Goal: Information Seeking & Learning: Get advice/opinions

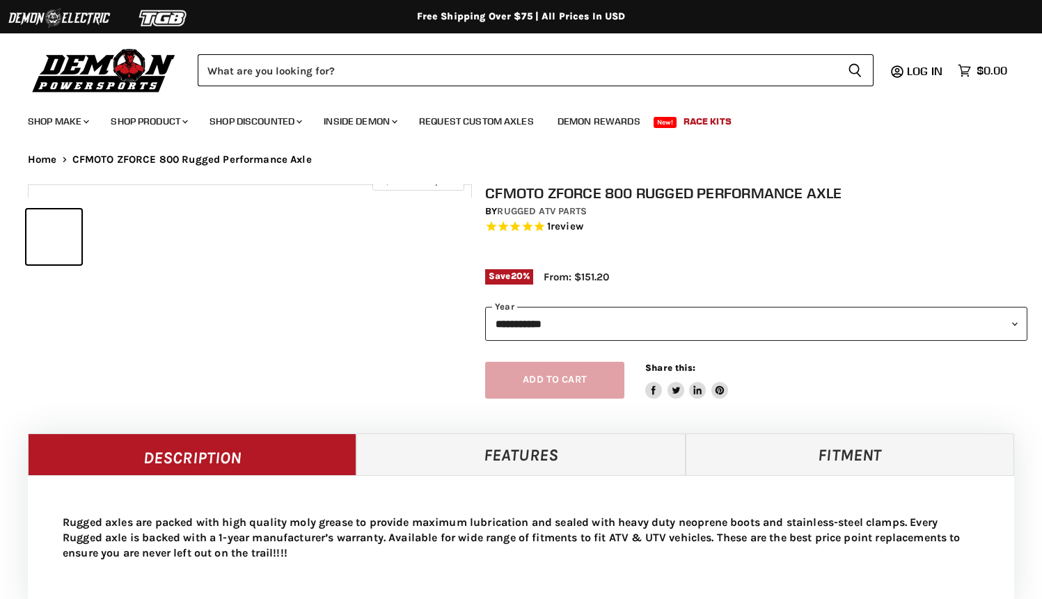
select select "******"
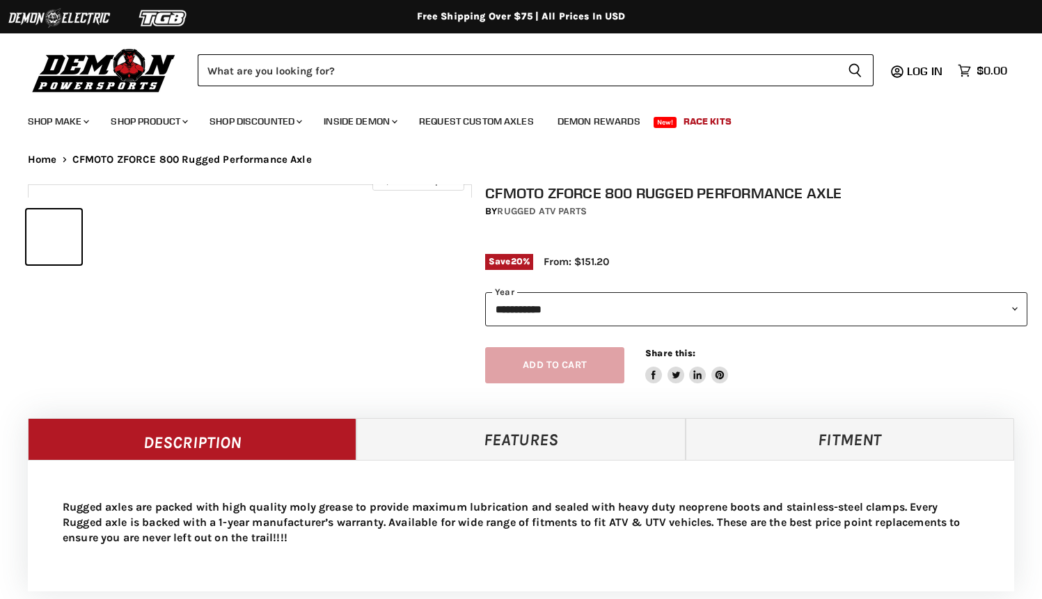
select select "******"
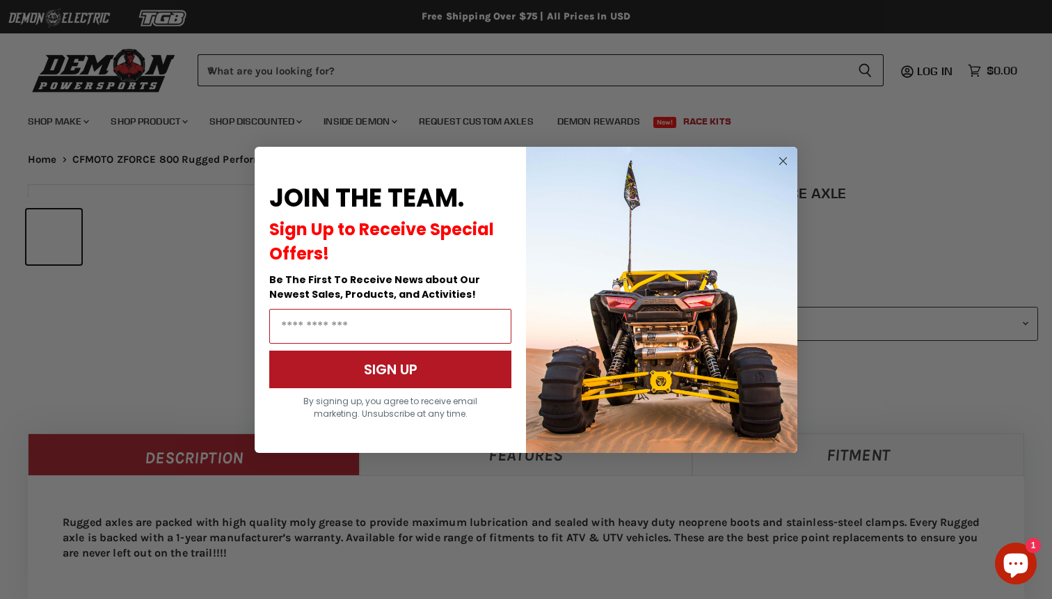
scroll to position [599, 0]
